Goal: Use online tool/utility: Utilize a website feature to perform a specific function

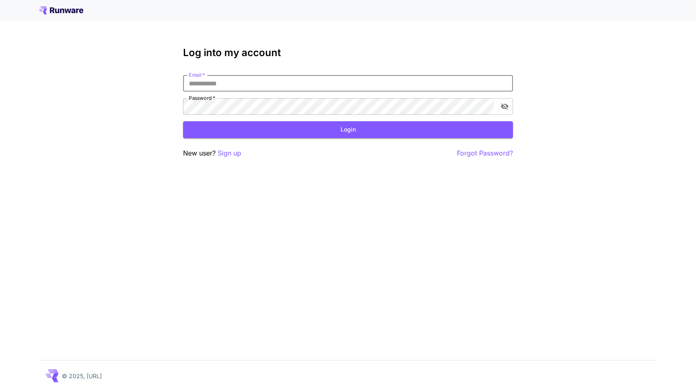
click at [389, 89] on input "Email   *" at bounding box center [348, 83] width 330 height 16
type input "**********"
click at [316, 128] on button "Login" at bounding box center [348, 129] width 330 height 17
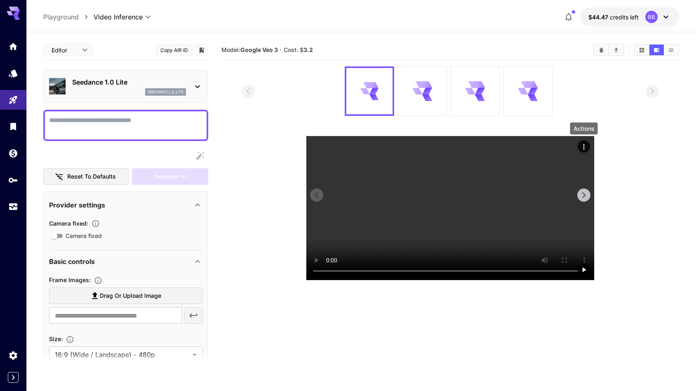
click at [586, 143] on icon "Actions" at bounding box center [584, 147] width 8 height 8
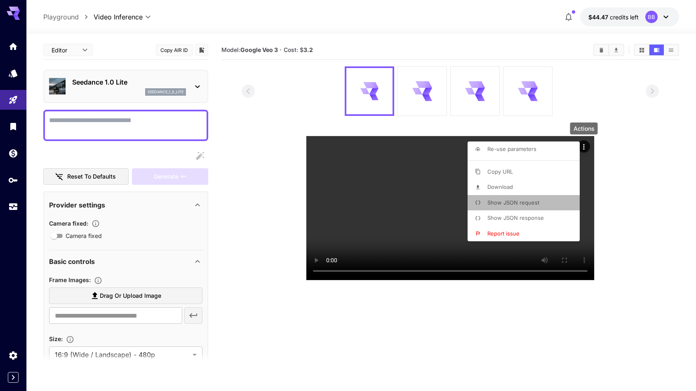
click at [542, 200] on li "Show JSON request" at bounding box center [526, 203] width 117 height 16
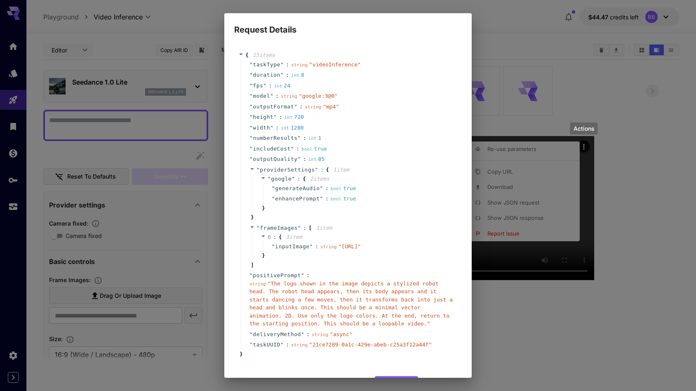
scroll to position [31, 0]
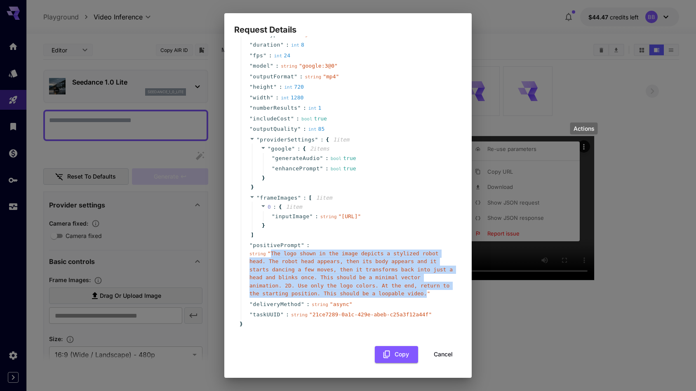
drag, startPoint x: 271, startPoint y: 262, endPoint x: 427, endPoint y: 300, distance: 160.8
click at [427, 297] on span "" The logo shown in the image depicts a stylized robot head. The robot head app…" at bounding box center [350, 273] width 203 height 47
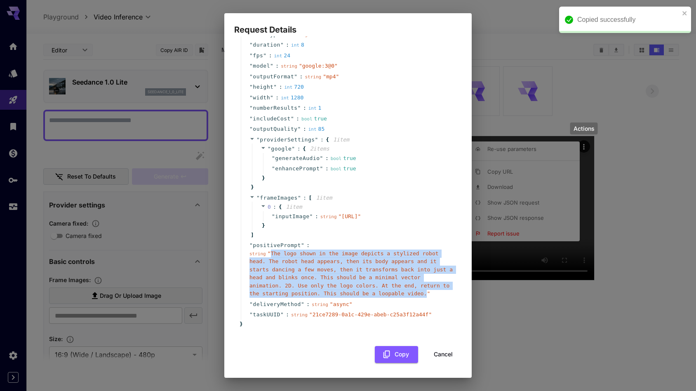
copy span "The logo shown in the image depicts a stylized robot head. The robot head appea…"
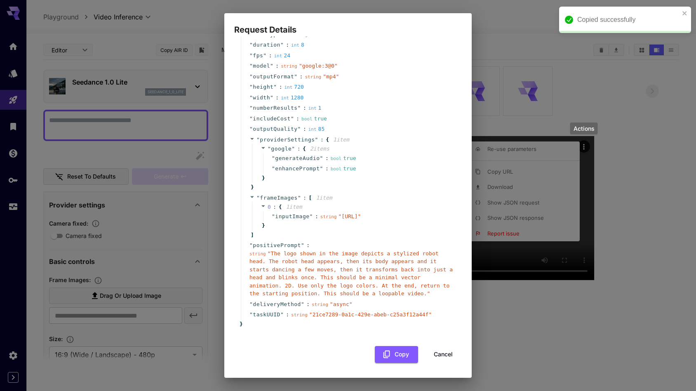
click at [503, 111] on div "Request Details { 15 item s " taskType " : string " videoInference " " duration…" at bounding box center [348, 195] width 696 height 391
click at [442, 362] on button "Cancel" at bounding box center [443, 354] width 37 height 17
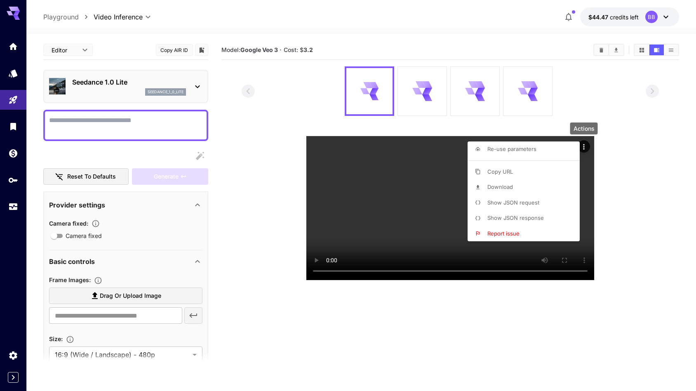
click at [610, 125] on div at bounding box center [348, 195] width 696 height 391
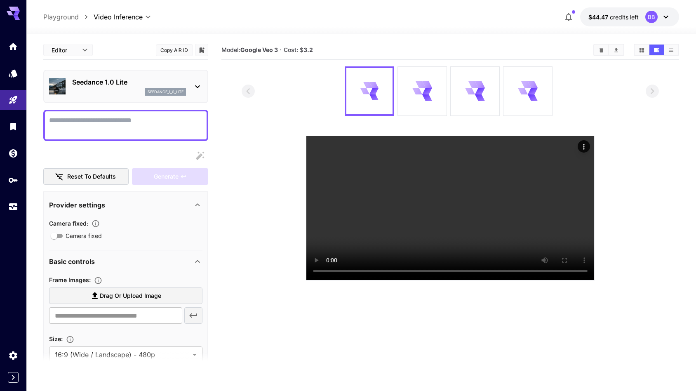
click at [140, 89] on div "seedance_1_0_lite" at bounding box center [129, 91] width 114 height 7
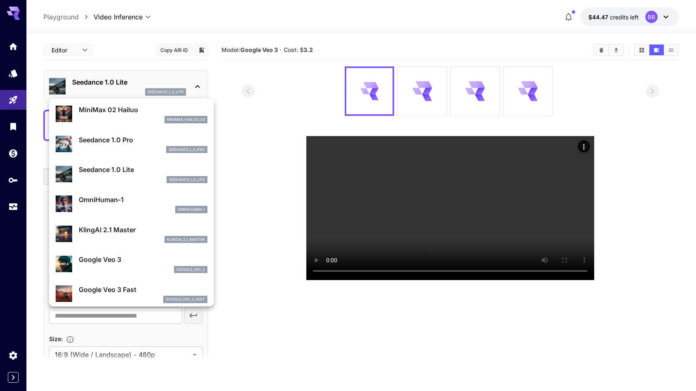
scroll to position [33, 0]
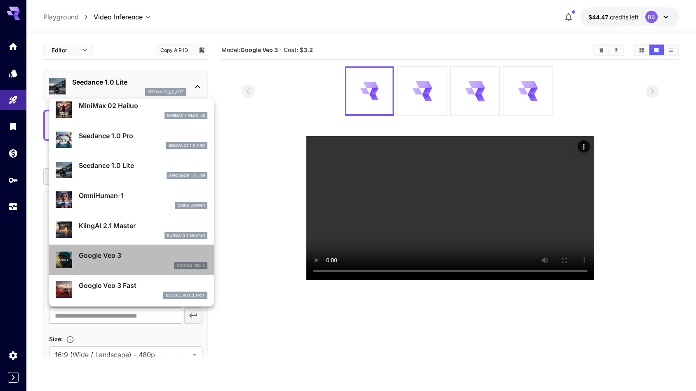
click at [122, 254] on p "Google Veo 3" at bounding box center [143, 255] width 129 height 10
type input "**********"
type input "****"
type input "***"
type input "*"
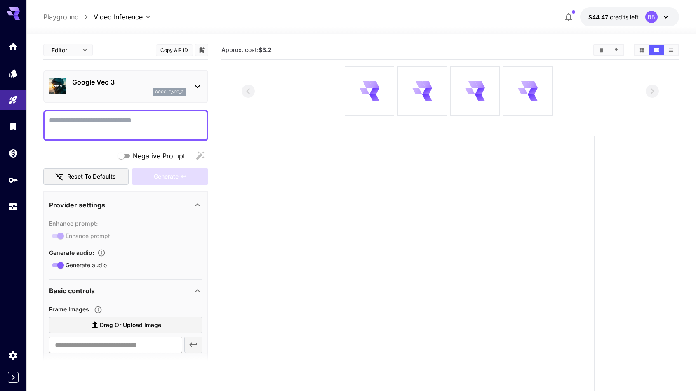
click at [121, 113] on div at bounding box center [125, 125] width 165 height 31
click at [120, 118] on textarea "Negative Prompt" at bounding box center [125, 125] width 153 height 20
paste textarea "**********"
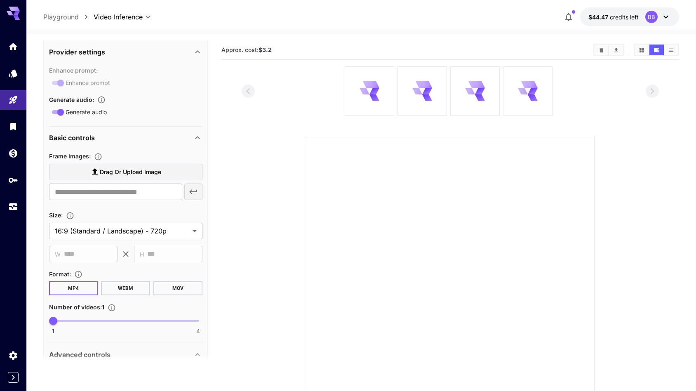
scroll to position [228, 0]
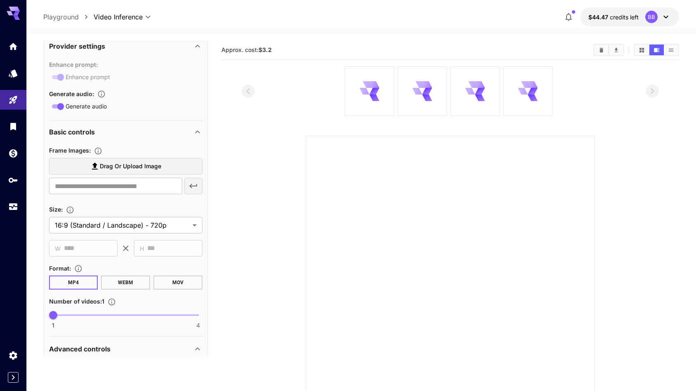
type textarea "**********"
click at [113, 166] on span "Drag or upload image" at bounding box center [130, 166] width 61 height 10
click at [0, 0] on input "Drag or upload image" at bounding box center [0, 0] width 0 height 0
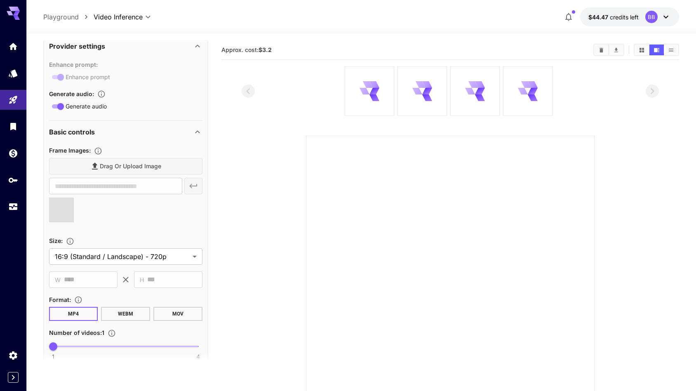
type input "**********"
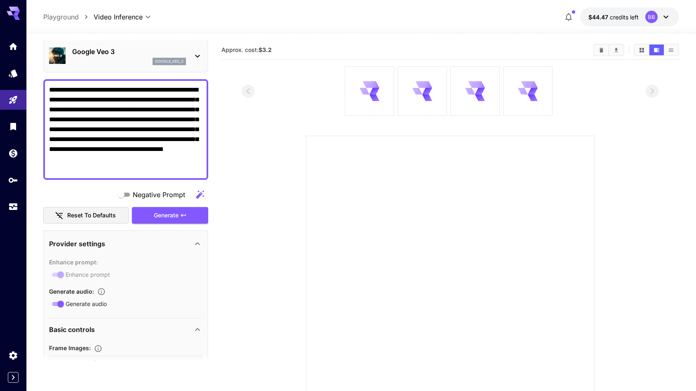
scroll to position [19, 0]
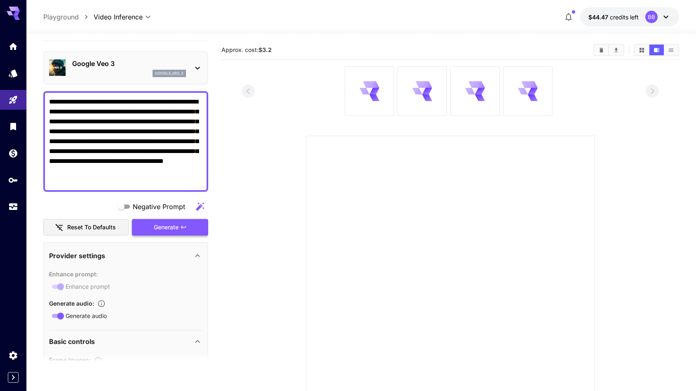
click at [171, 229] on div "Generate" at bounding box center [170, 227] width 76 height 17
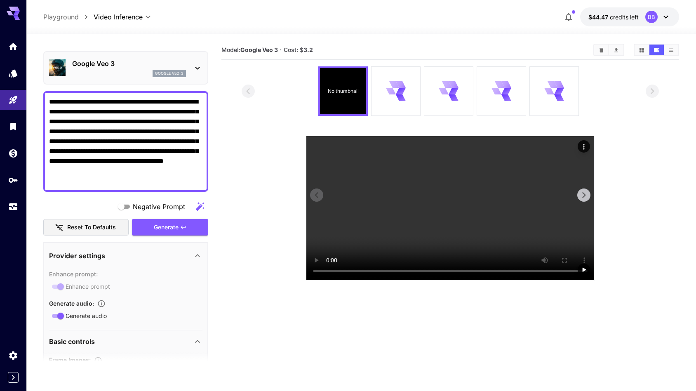
click at [451, 210] on video at bounding box center [450, 208] width 288 height 144
click at [583, 270] on icon "Play video" at bounding box center [584, 270] width 3 height 4
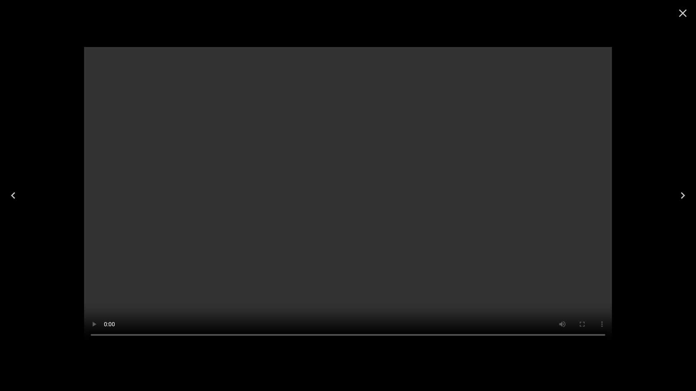
click at [355, 197] on video at bounding box center [348, 195] width 528 height 297
click at [343, 197] on video at bounding box center [348, 195] width 528 height 297
click at [682, 16] on icon "Close" at bounding box center [682, 13] width 13 height 13
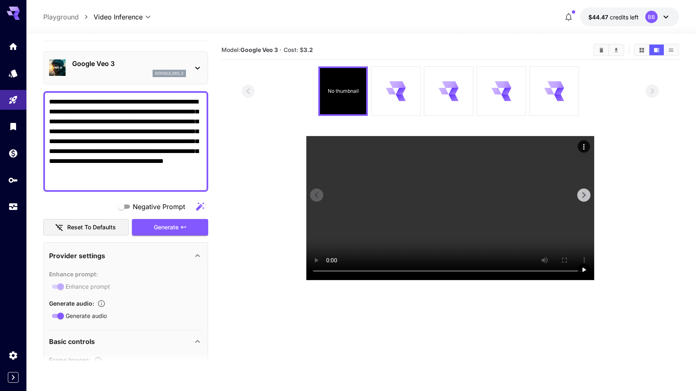
scroll to position [0, 0]
click at [584, 148] on icon "Actions" at bounding box center [584, 147] width 8 height 8
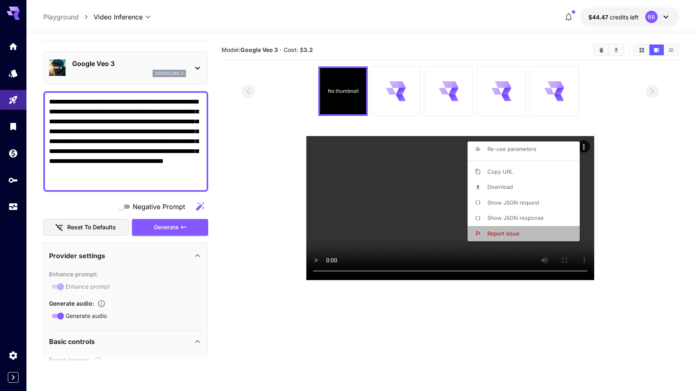
click at [551, 232] on li "Report issue" at bounding box center [526, 234] width 117 height 16
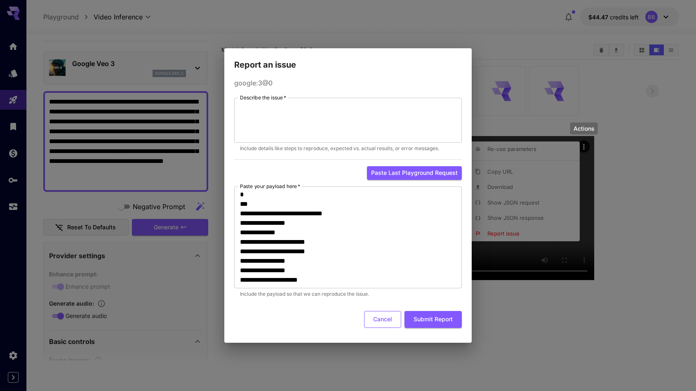
click at [392, 318] on button "Cancel" at bounding box center [382, 319] width 37 height 17
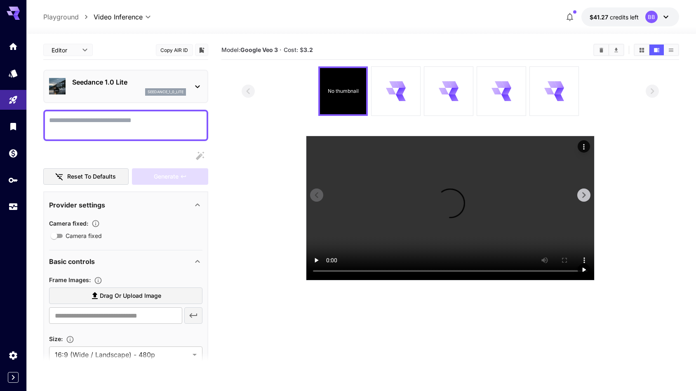
click at [452, 219] on video at bounding box center [450, 208] width 288 height 144
click at [331, 280] on video at bounding box center [450, 208] width 288 height 144
click at [587, 145] on icon "Actions" at bounding box center [584, 147] width 8 height 8
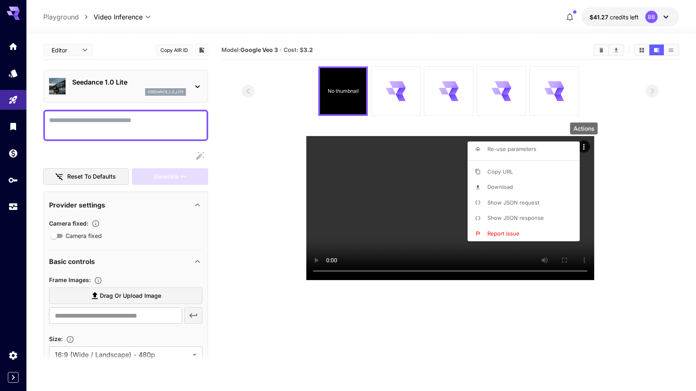
click at [547, 186] on li "Download" at bounding box center [526, 187] width 117 height 16
